Goal: Register for event/course

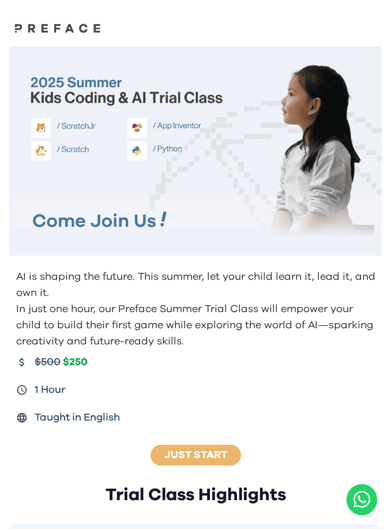
click at [74, 31] on img at bounding box center [58, 28] width 92 height 10
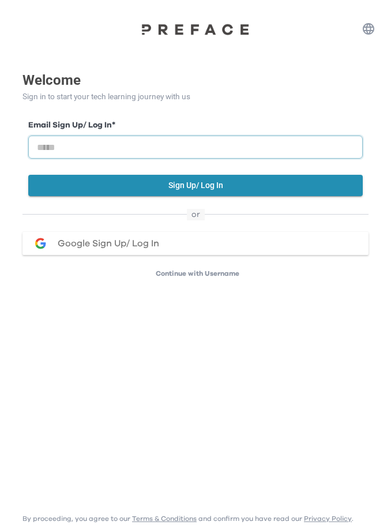
drag, startPoint x: 143, startPoint y: 147, endPoint x: 155, endPoint y: 128, distance: 22.3
click at [143, 147] on input "email" at bounding box center [195, 147] width 335 height 23
type input "**********"
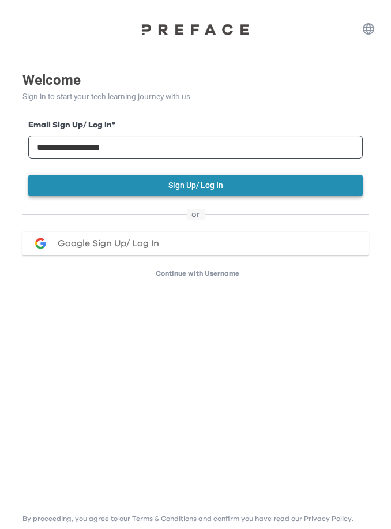
click at [238, 192] on button "Sign Up/ Log In" at bounding box center [195, 185] width 335 height 21
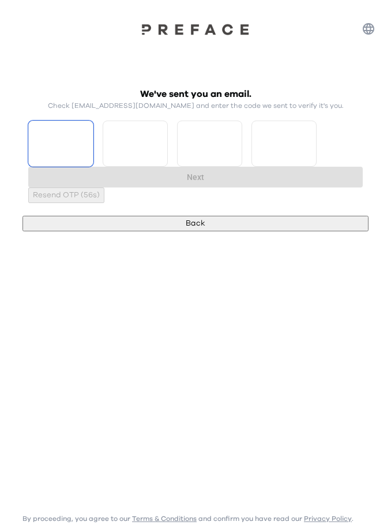
click at [69, 157] on input "Please enter OTP character 1" at bounding box center [60, 144] width 65 height 46
type input "*"
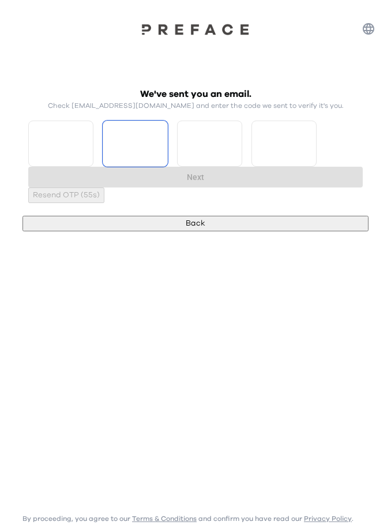
type input "*"
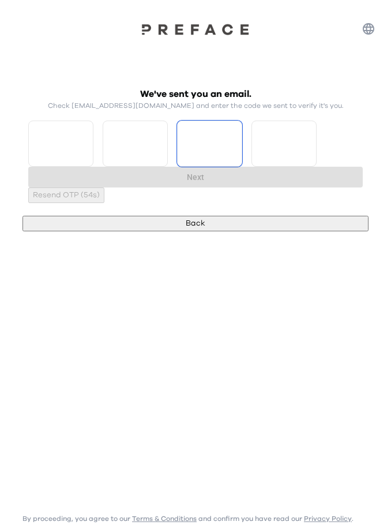
type input "*"
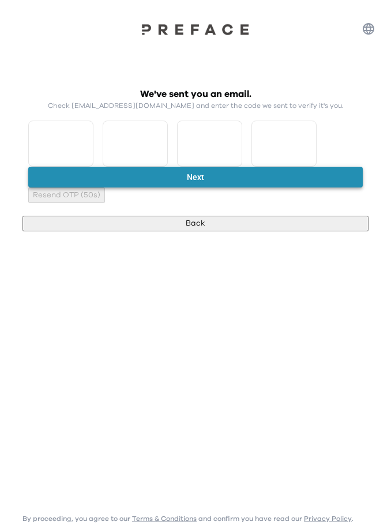
type input "*"
click at [152, 185] on button "Next" at bounding box center [195, 177] width 335 height 21
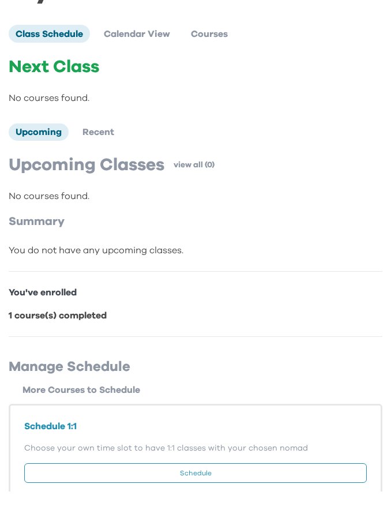
scroll to position [34, 0]
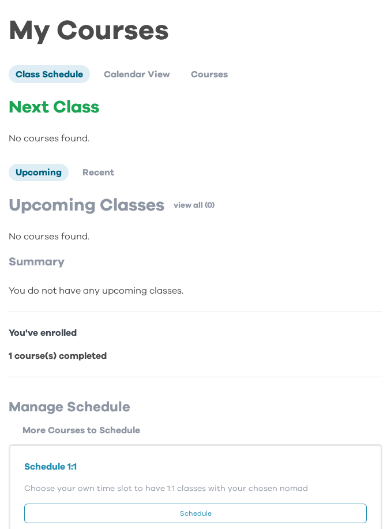
click at [210, 519] on button "Schedule" at bounding box center [195, 514] width 343 height 20
click at [202, 527] on p "Next" at bounding box center [196, 521] width 18 height 12
click at [208, 529] on button "Next" at bounding box center [194, 522] width 27 height 16
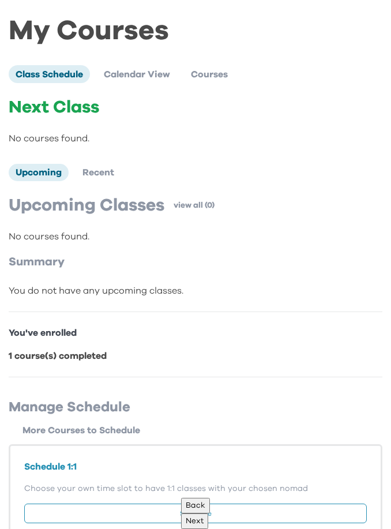
click at [208, 529] on button "Next" at bounding box center [194, 522] width 27 height 16
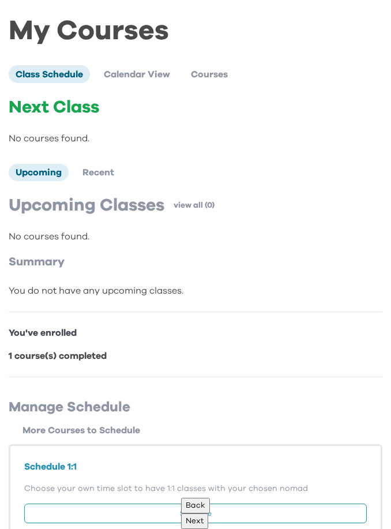
click at [204, 527] on p "Next" at bounding box center [195, 521] width 18 height 12
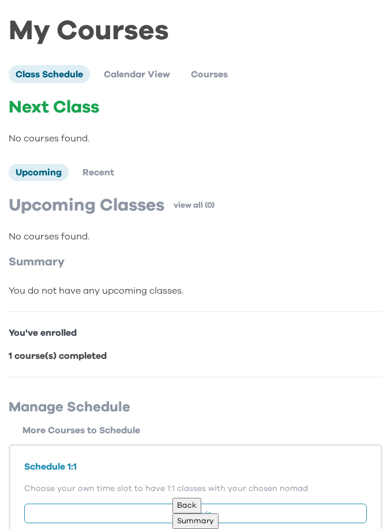
type input "*"
click at [219, 529] on button "Summary" at bounding box center [196, 522] width 46 height 16
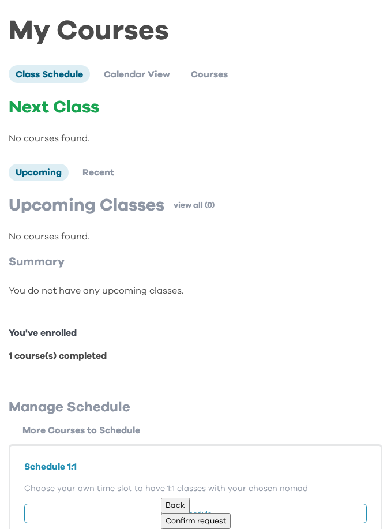
click at [226, 527] on p "Confirm request" at bounding box center [196, 521] width 61 height 12
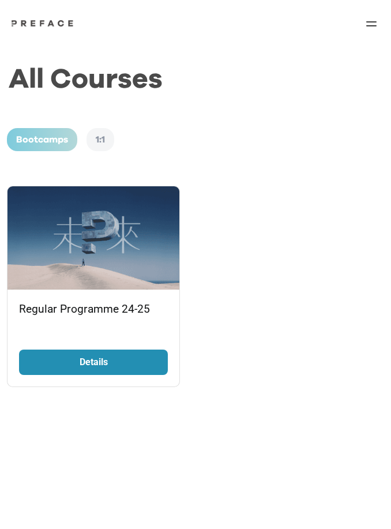
click at [374, 23] on icon at bounding box center [372, 24] width 14 height 14
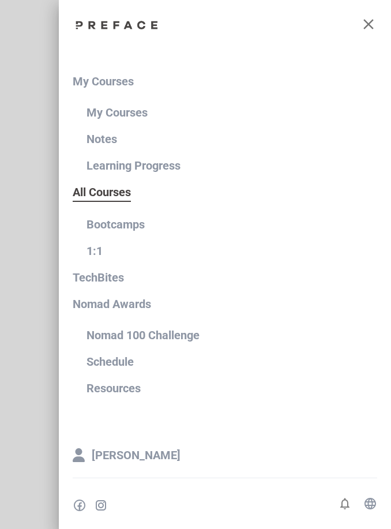
click at [108, 101] on div "My Courses" at bounding box center [239, 112] width 305 height 27
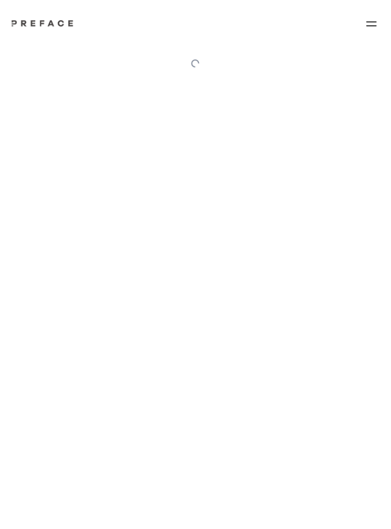
click at [133, 81] on div at bounding box center [195, 64] width 391 height 38
